Goal: Task Accomplishment & Management: Use online tool/utility

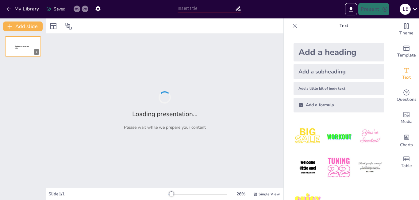
type input "ADMINISTRACION DE NEGOCIOS INTERNACIONALES"
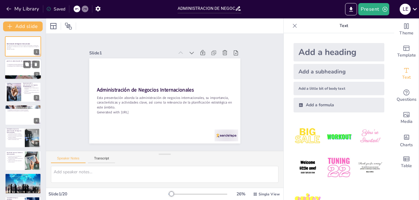
click at [17, 65] on p "La adaptación cultural es fundamental para el éxito en mercados internacionales." at bounding box center [24, 65] width 32 height 1
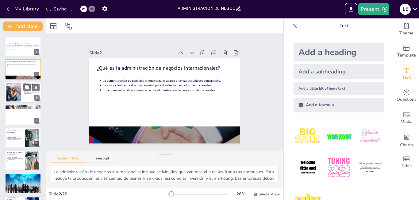
click at [9, 97] on div at bounding box center [13, 92] width 37 height 19
type textarea "La administración de negocios internacionales permite a las empresas competir d…"
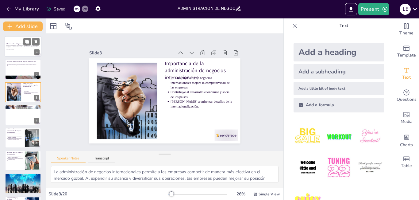
click at [17, 42] on div at bounding box center [23, 46] width 37 height 21
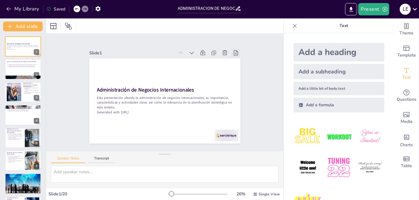
click at [141, 166] on icon at bounding box center [138, 169] width 6 height 6
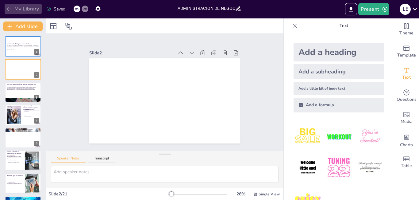
click at [12, 6] on icon "button" at bounding box center [9, 9] width 6 height 6
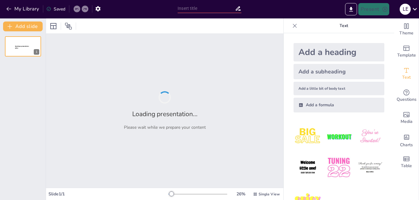
type input "ADMINISTRACION DE NEGOCIOS INTERNACIONALES"
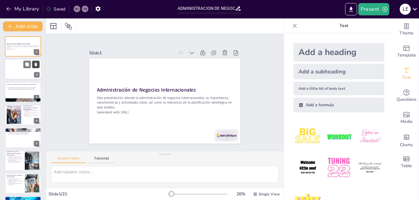
click at [35, 67] on button at bounding box center [35, 64] width 7 height 7
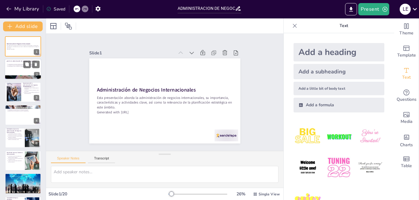
click at [16, 69] on div at bounding box center [23, 69] width 37 height 21
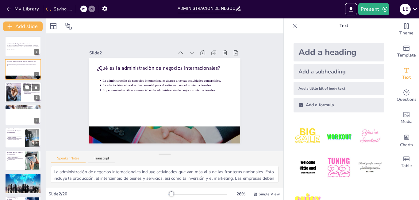
click at [18, 87] on div at bounding box center [13, 92] width 37 height 19
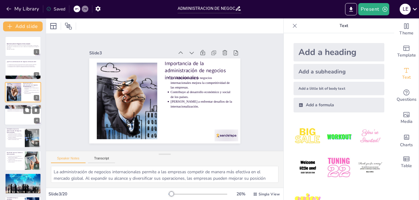
click at [16, 114] on div at bounding box center [23, 114] width 37 height 21
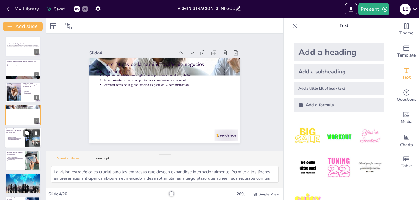
click at [20, 139] on p "La adaptación de productos es clave para satisfacer las necesidades locales." at bounding box center [15, 138] width 15 height 2
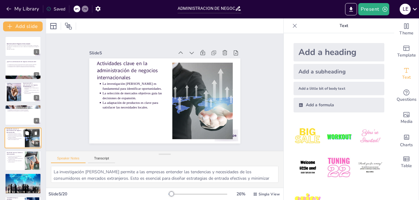
scroll to position [22, 0]
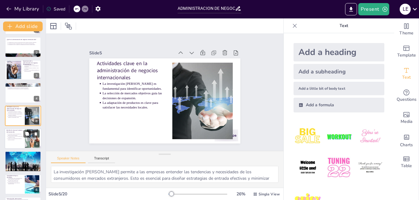
click at [20, 139] on p "Cumplir con las regulaciones laborales es crucial en cada país." at bounding box center [15, 139] width 15 height 2
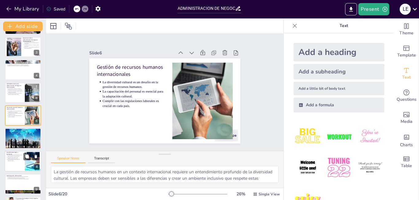
click at [18, 163] on div at bounding box center [23, 161] width 37 height 21
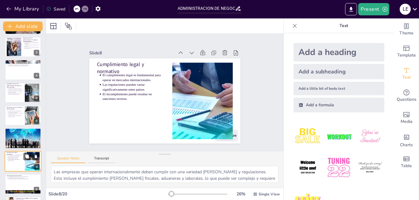
scroll to position [90, 0]
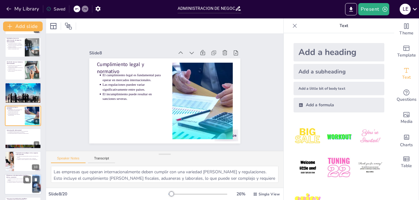
click at [23, 177] on p "Diferencias entre planeación estratégica, táctica y operativa" at bounding box center [18, 175] width 24 height 3
type textarea "La planeación estratégica proporciona una visión general de la dirección de la …"
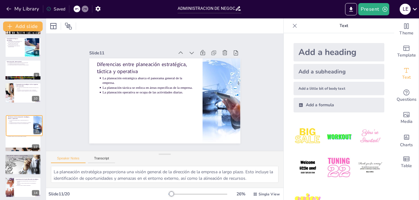
drag, startPoint x: 41, startPoint y: 118, endPoint x: 43, endPoint y: 130, distance: 11.5
click at [43, 130] on div "Administración de Negocios Internacionales Esta presentación aborda la administ…" at bounding box center [23, 115] width 46 height 168
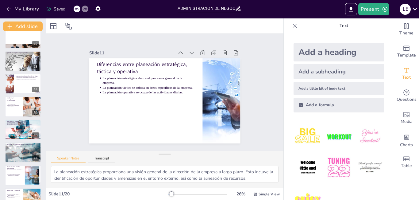
scroll to position [295, 0]
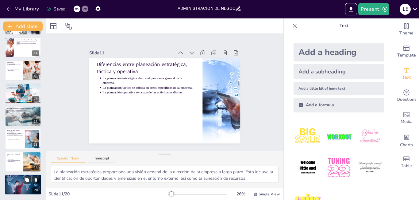
click at [22, 185] on div at bounding box center [23, 185] width 37 height 24
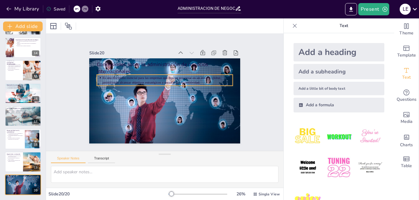
click at [172, 79] on p "Es una disciplina esencial para las empresas que buscan prosperar en un entorno…" at bounding box center [174, 84] width 111 height 84
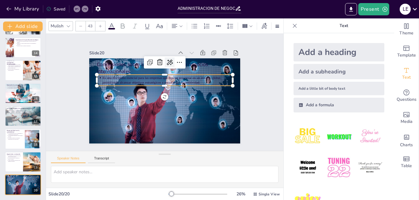
click at [181, 66] on icon at bounding box center [186, 71] width 10 height 10
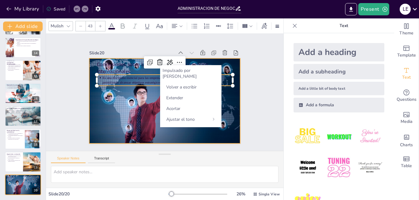
click at [147, 108] on div at bounding box center [161, 100] width 173 height 138
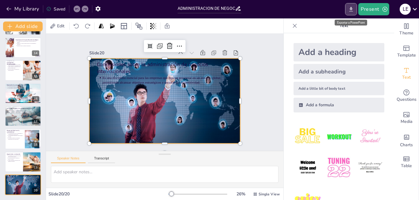
click at [354, 9] on icon "Export to PowerPoint" at bounding box center [351, 9] width 6 height 6
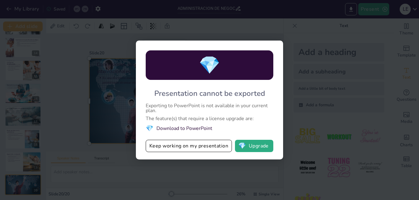
click at [237, 178] on div "💎 Presentation cannot be exported Exporting to PowerPoint is not available in y…" at bounding box center [209, 100] width 419 height 200
click at [255, 145] on button "💎 Upgrade" at bounding box center [254, 146] width 38 height 12
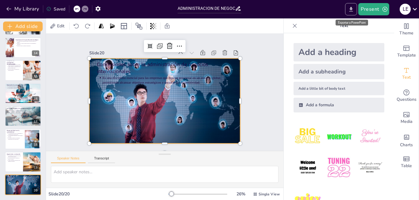
click at [350, 10] on icon "Export to PowerPoint" at bounding box center [351, 9] width 6 height 6
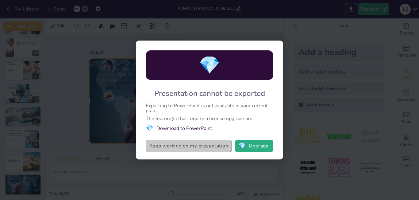
click at [208, 143] on button "Keep working on my presentation" at bounding box center [189, 146] width 86 height 12
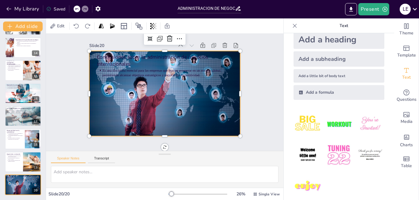
scroll to position [20, 0]
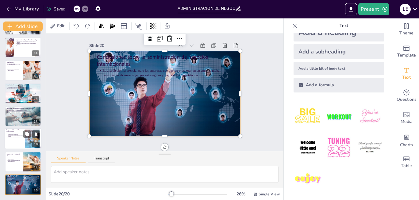
click at [19, 137] on p "Las empresas deben ser socialmente responsables en sus operaciones." at bounding box center [15, 138] width 15 height 2
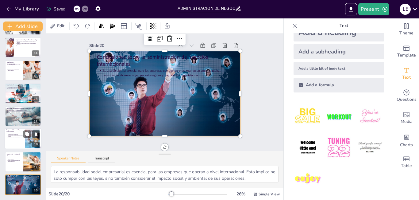
scroll to position [0, 0]
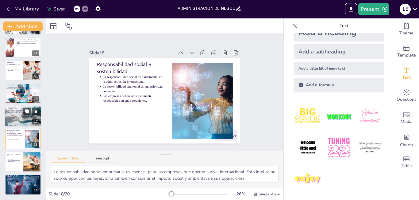
click at [15, 116] on div at bounding box center [23, 115] width 37 height 23
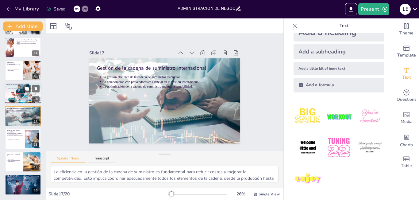
click at [16, 89] on div at bounding box center [23, 93] width 39 height 21
type textarea "La adaptación de productos y servicios a las necesidades culturales locales es …"
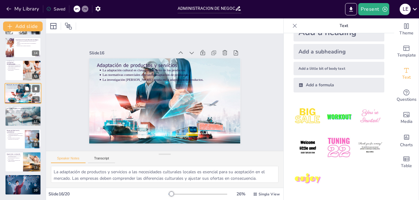
scroll to position [273, 0]
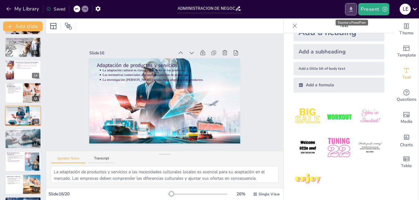
click at [353, 8] on icon "Export to PowerPoint" at bounding box center [351, 9] width 6 height 6
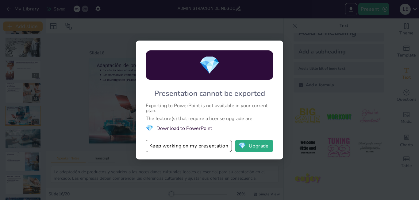
click at [179, 104] on div "Exporting to PowerPoint is not available in your current plan." at bounding box center [210, 108] width 128 height 10
click at [166, 149] on button "Keep working on my presentation" at bounding box center [189, 146] width 86 height 12
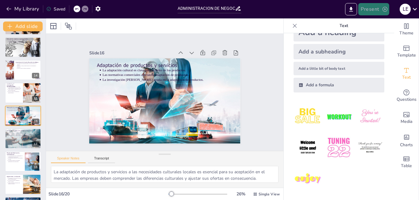
click at [383, 13] on button "Present" at bounding box center [373, 9] width 31 height 12
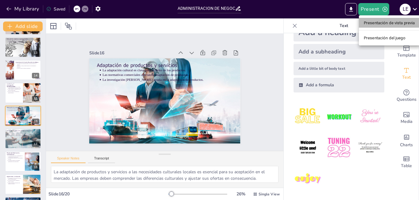
click at [381, 22] on font "Presentación de vista previa" at bounding box center [389, 23] width 51 height 5
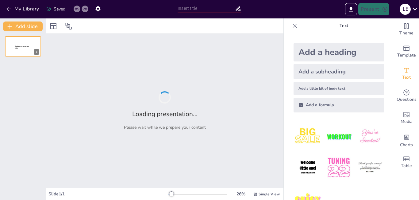
type input "ADMINISTRACION DE NEGOCIOS INTERNACIONALES"
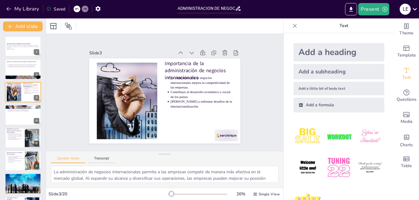
type textarea "La administración de negocios internacionales incluye actividades que van más a…"
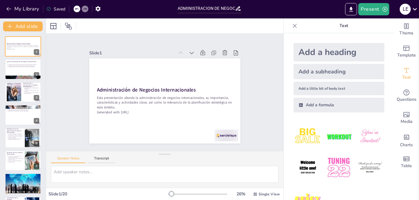
type textarea "La administración de negocios internacionales incluye actividades que van más a…"
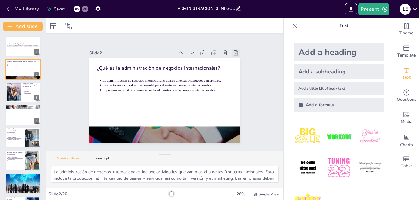
click at [184, 168] on icon at bounding box center [180, 172] width 8 height 8
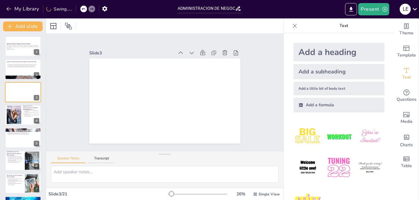
click at [242, 90] on icon at bounding box center [246, 94] width 8 height 8
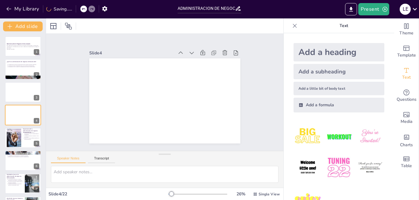
click at [215, 156] on icon at bounding box center [211, 159] width 7 height 7
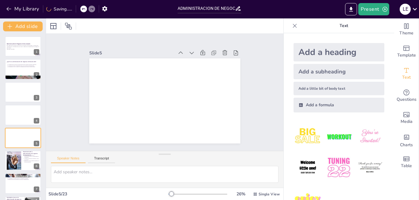
click at [241, 98] on icon at bounding box center [245, 102] width 9 height 9
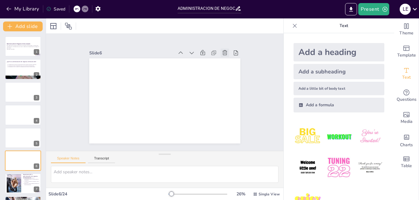
click at [130, 149] on icon at bounding box center [126, 153] width 8 height 8
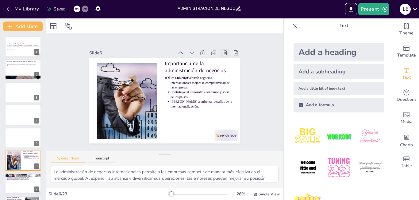
click at [180, 159] on icon at bounding box center [176, 163] width 8 height 8
type textarea "La visión estratégica es crucial para las empresas que desean expandirse intern…"
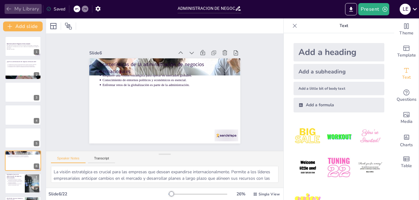
click at [10, 7] on icon "button" at bounding box center [9, 9] width 6 height 6
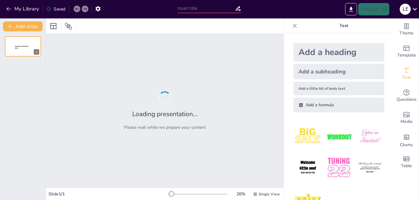
type input "ADMINISTRACION DE NEGOCIOS INTERNACIONALES"
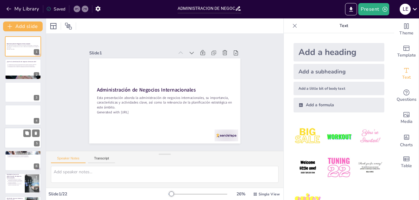
click at [23, 132] on div at bounding box center [23, 137] width 37 height 21
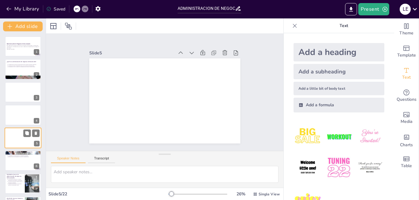
scroll to position [22, 0]
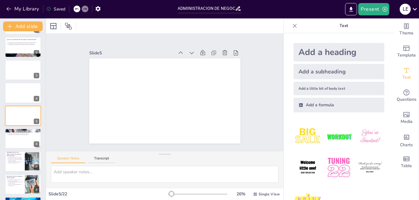
click at [183, 194] on div at bounding box center [197, 193] width 59 height 5
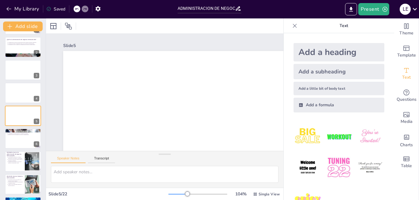
click at [173, 192] on div at bounding box center [197, 193] width 59 height 5
click at [169, 193] on div at bounding box center [197, 193] width 59 height 5
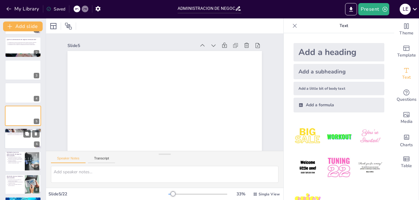
click at [9, 134] on p "Enfrentar retos de la globalización es parte de la administración." at bounding box center [24, 134] width 32 height 1
type textarea "La visión estratégica es crucial para las empresas que desean expandirse intern…"
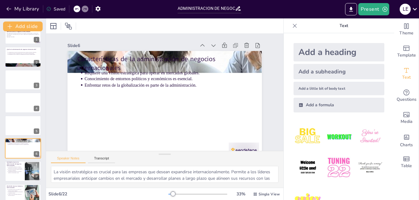
scroll to position [0, 0]
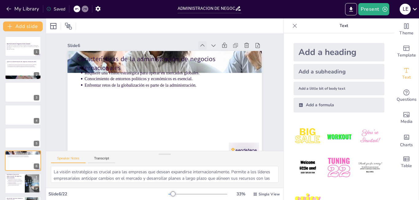
click at [214, 61] on icon at bounding box center [218, 65] width 8 height 8
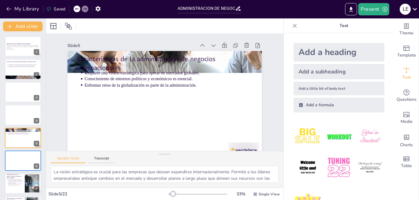
click at [220, 97] on icon at bounding box center [224, 101] width 8 height 8
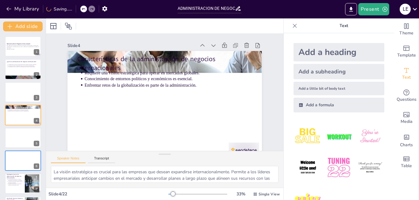
click at [209, 127] on icon at bounding box center [212, 130] width 6 height 6
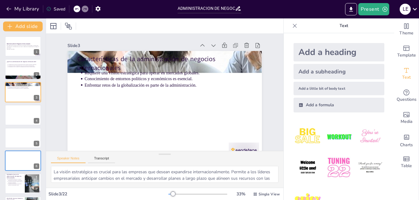
click at [209, 127] on icon at bounding box center [212, 130] width 6 height 6
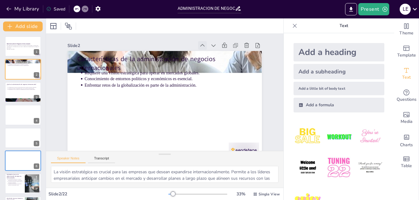
click at [220, 97] on icon at bounding box center [224, 101] width 8 height 8
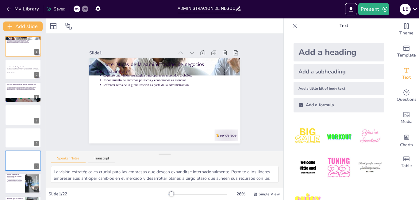
click at [358, 22] on p "Text" at bounding box center [344, 25] width 88 height 15
click at [353, 8] on icon "Export to PowerPoint" at bounding box center [351, 9] width 6 height 6
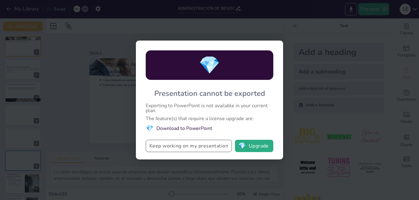
click at [212, 147] on button "Keep working on my presentation" at bounding box center [189, 146] width 86 height 12
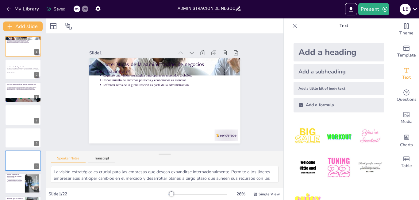
click at [326, 137] on img at bounding box center [339, 136] width 29 height 29
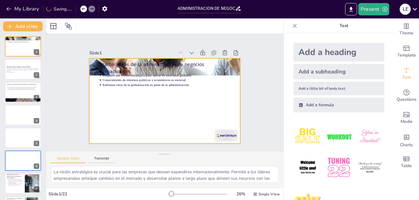
click at [186, 105] on div at bounding box center [162, 101] width 170 height 128
click at [54, 26] on div at bounding box center [53, 25] width 7 height 7
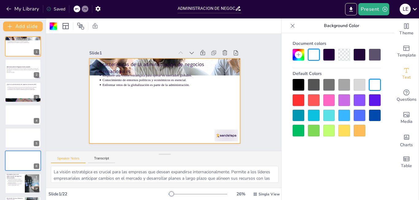
click at [54, 26] on div at bounding box center [53, 25] width 7 height 7
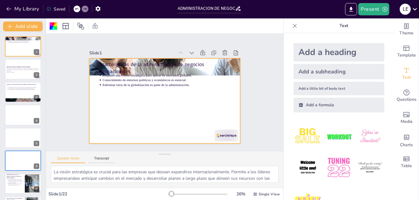
click at [54, 26] on div at bounding box center [53, 25] width 7 height 7
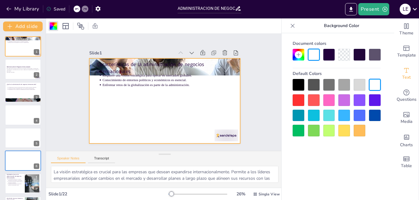
click at [327, 112] on div at bounding box center [329, 116] width 12 height 12
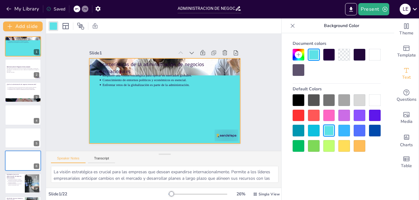
click at [344, 126] on div at bounding box center [344, 131] width 12 height 12
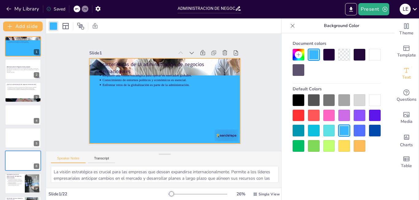
click at [318, 128] on div at bounding box center [314, 131] width 12 height 12
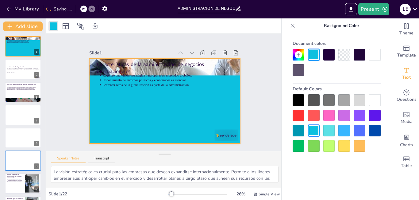
click at [315, 110] on div at bounding box center [314, 116] width 12 height 12
